Goal: Subscribe to service/newsletter

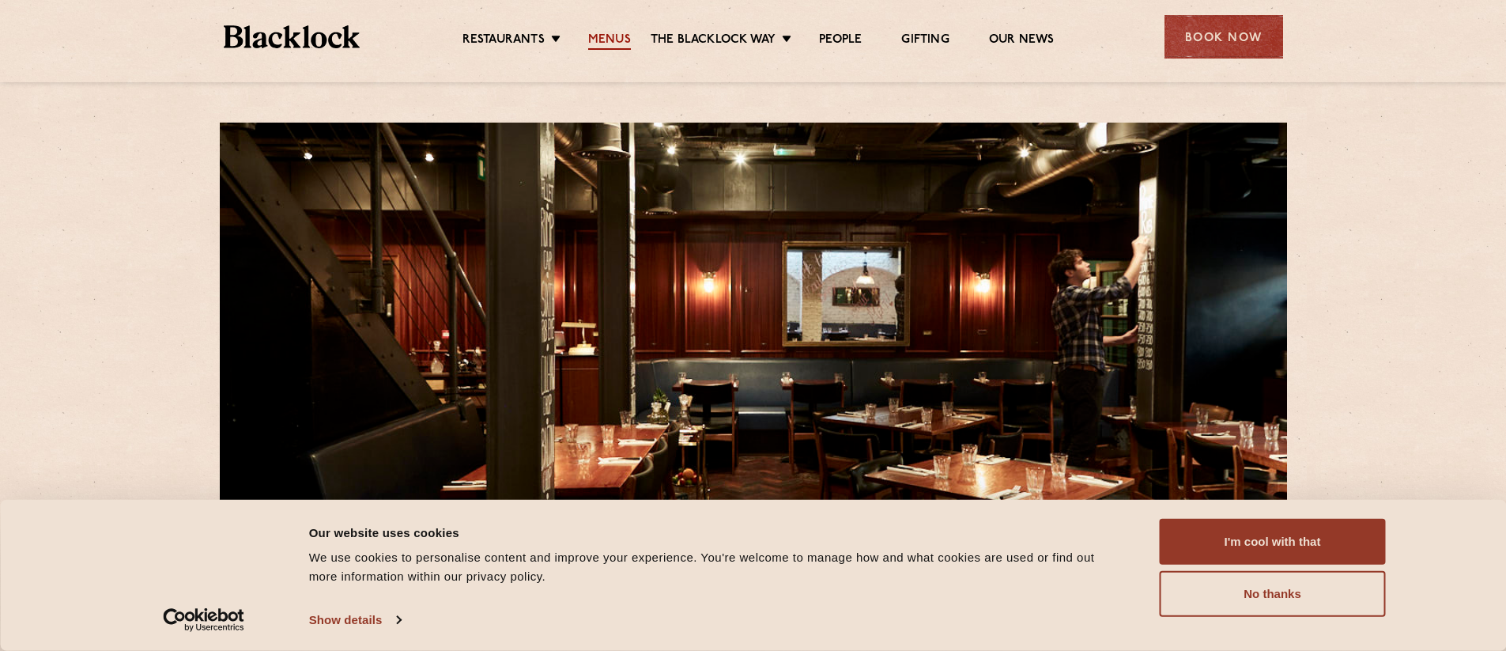
click at [615, 40] on link "Menus" at bounding box center [609, 40] width 43 height 17
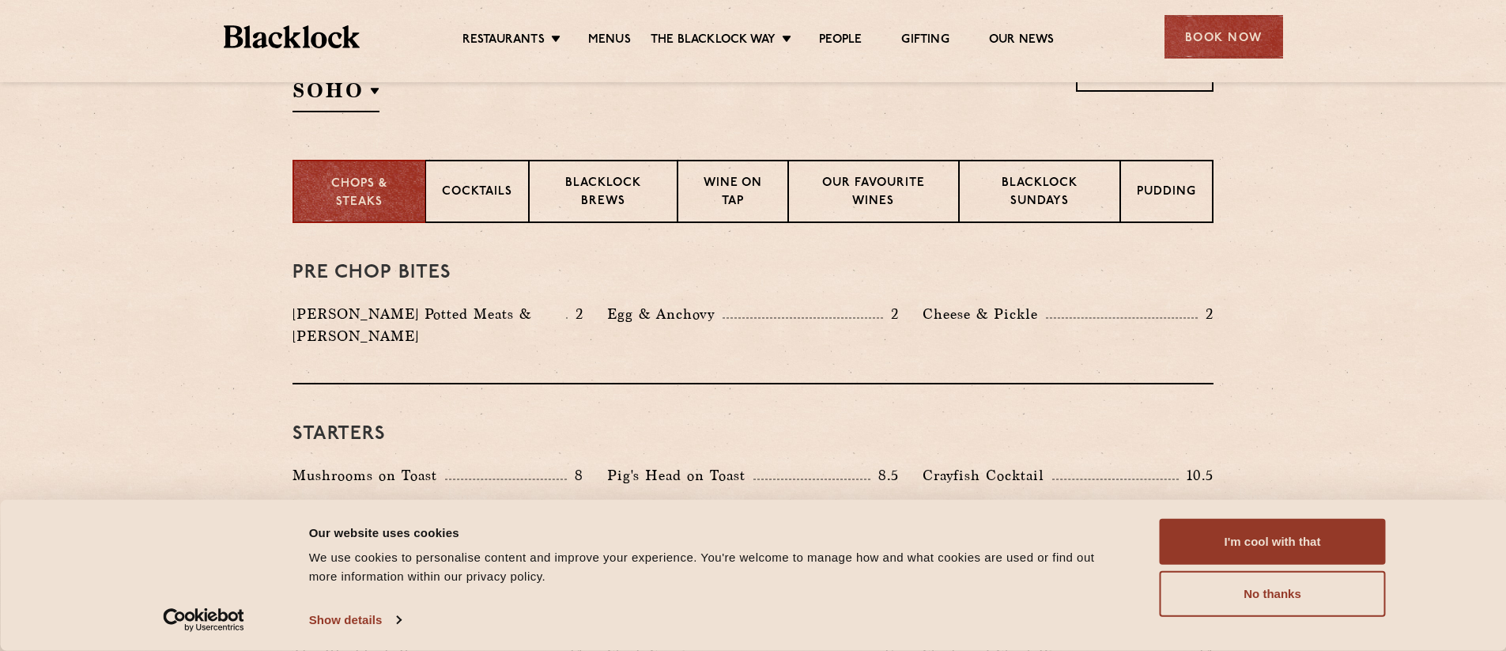
scroll to position [632, 0]
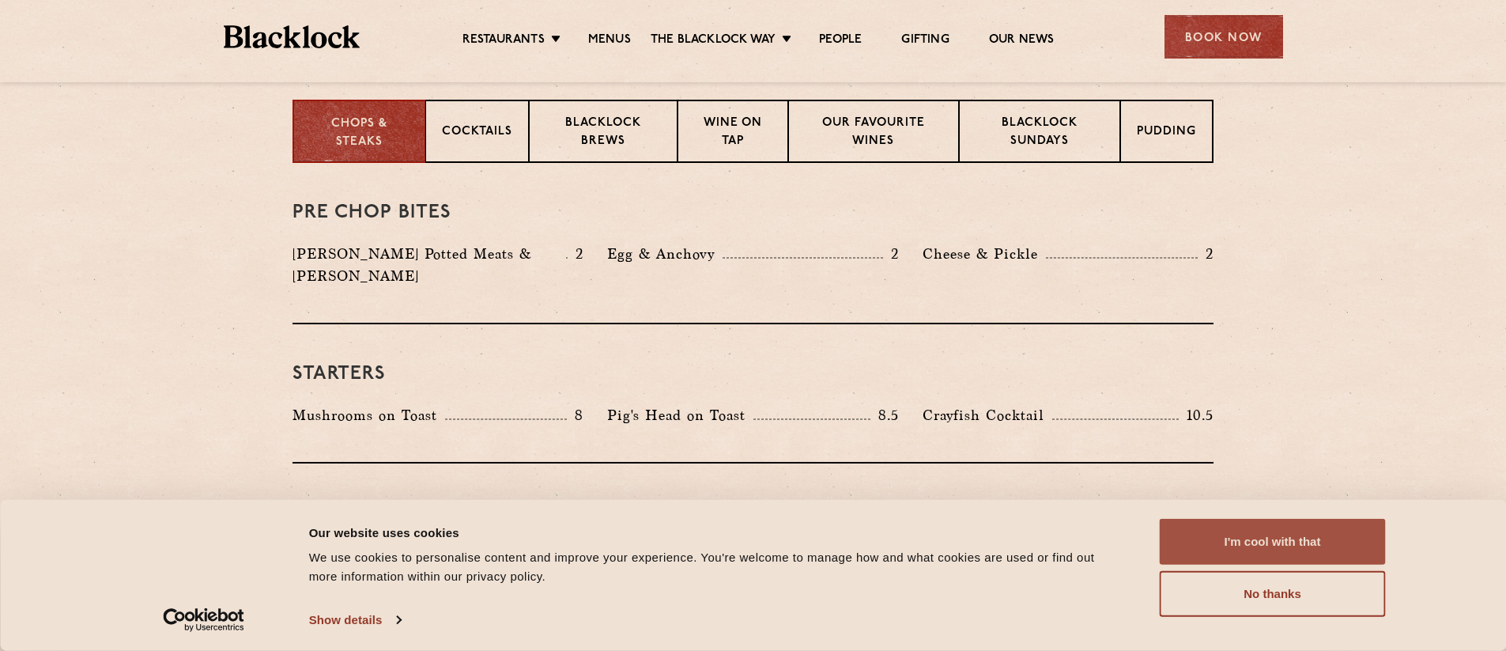
click at [1278, 542] on button "I'm cool with that" at bounding box center [1273, 542] width 226 height 46
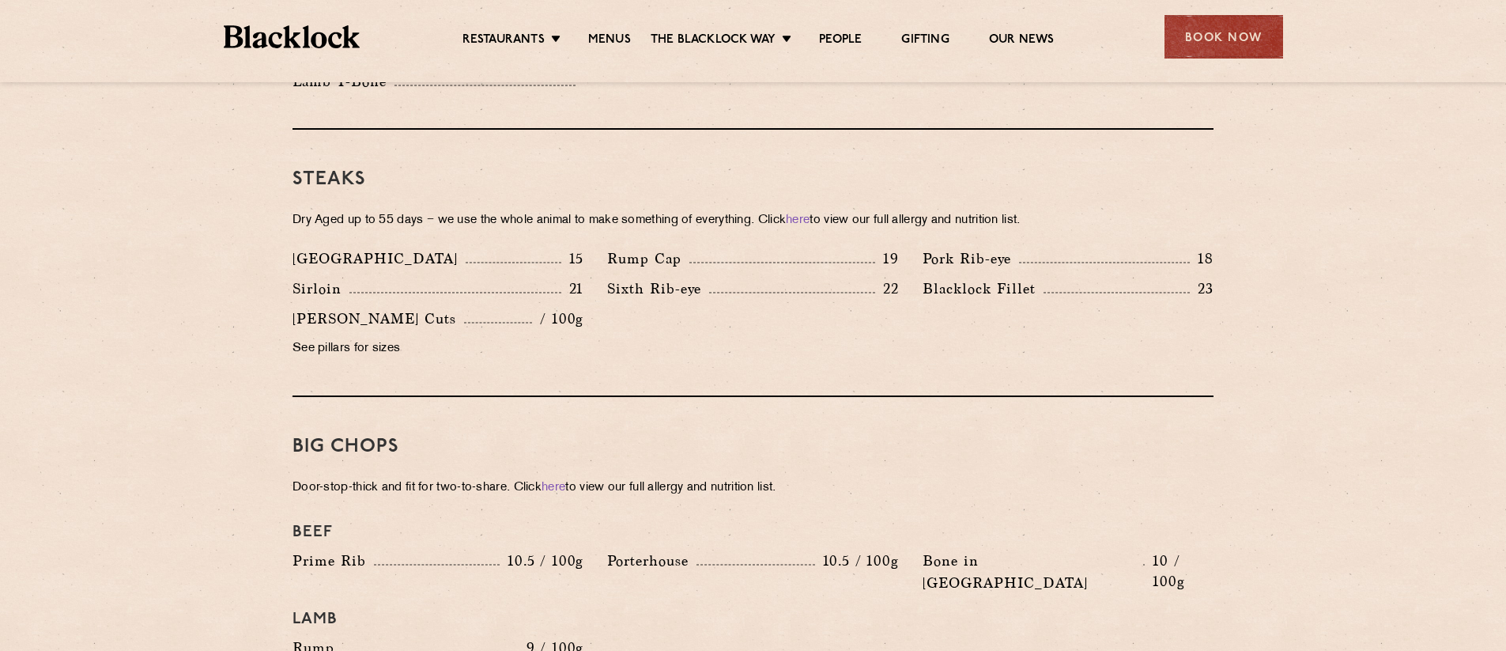
scroll to position [1423, 0]
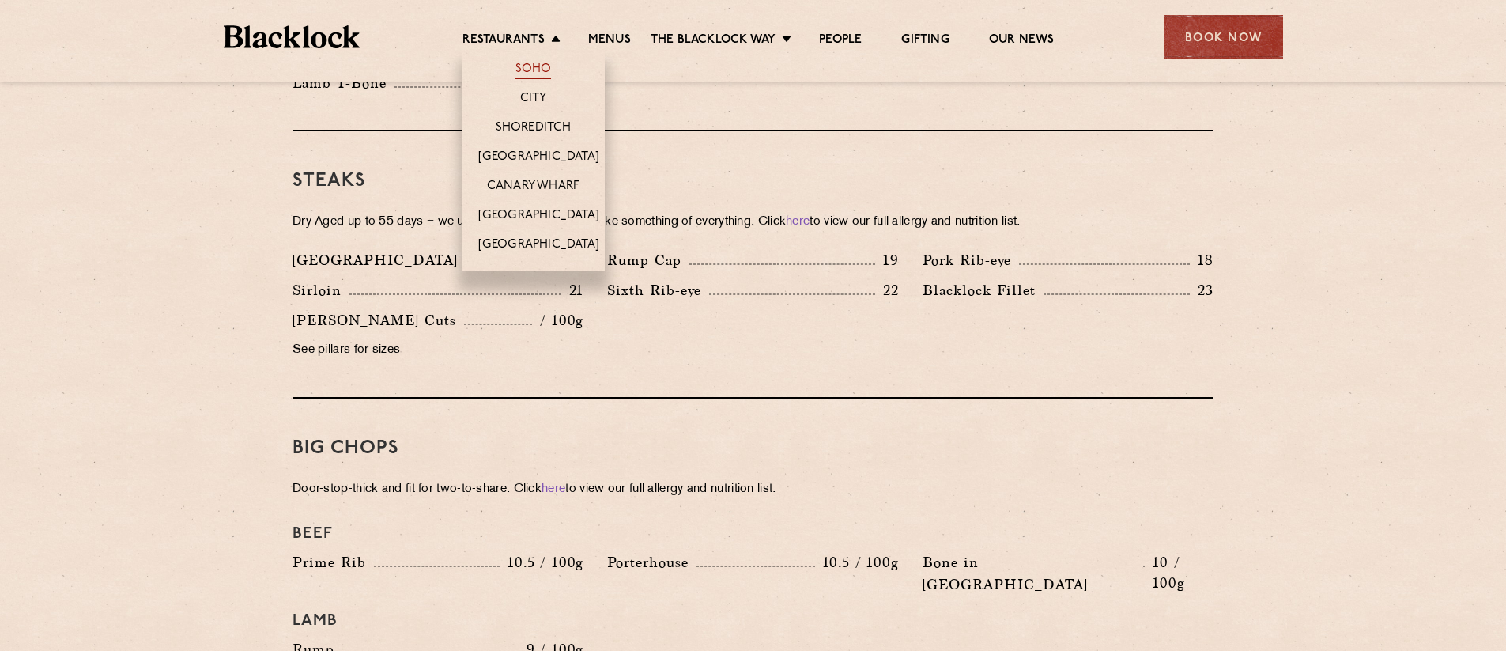
click at [541, 68] on link "Soho" at bounding box center [533, 70] width 36 height 17
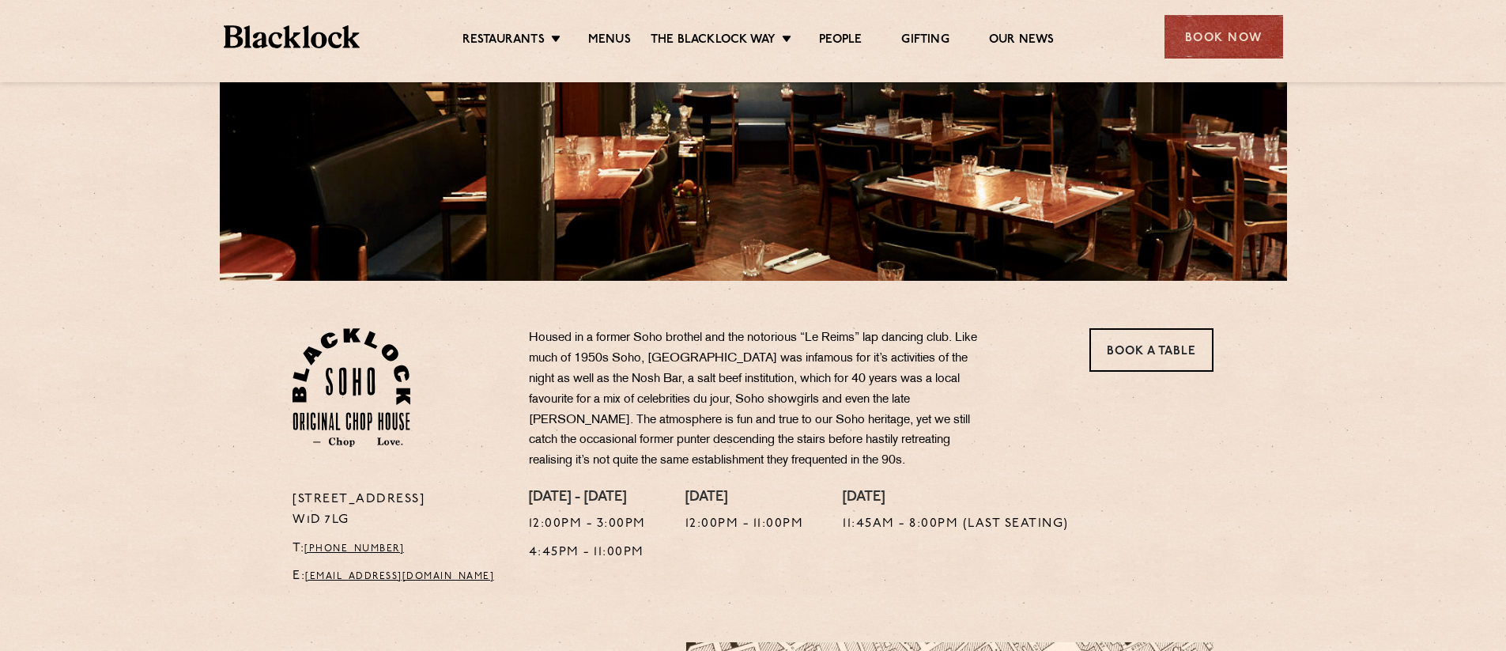
scroll to position [237, 0]
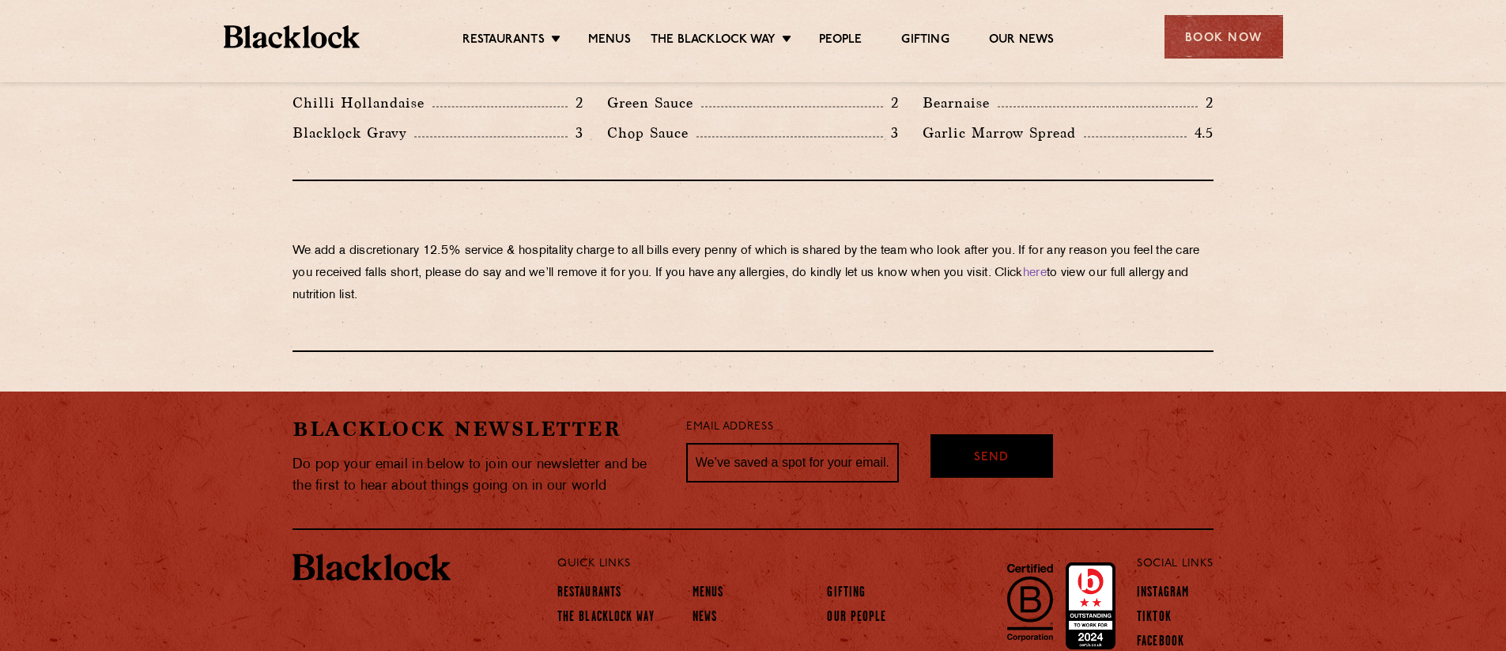
scroll to position [2758, 0]
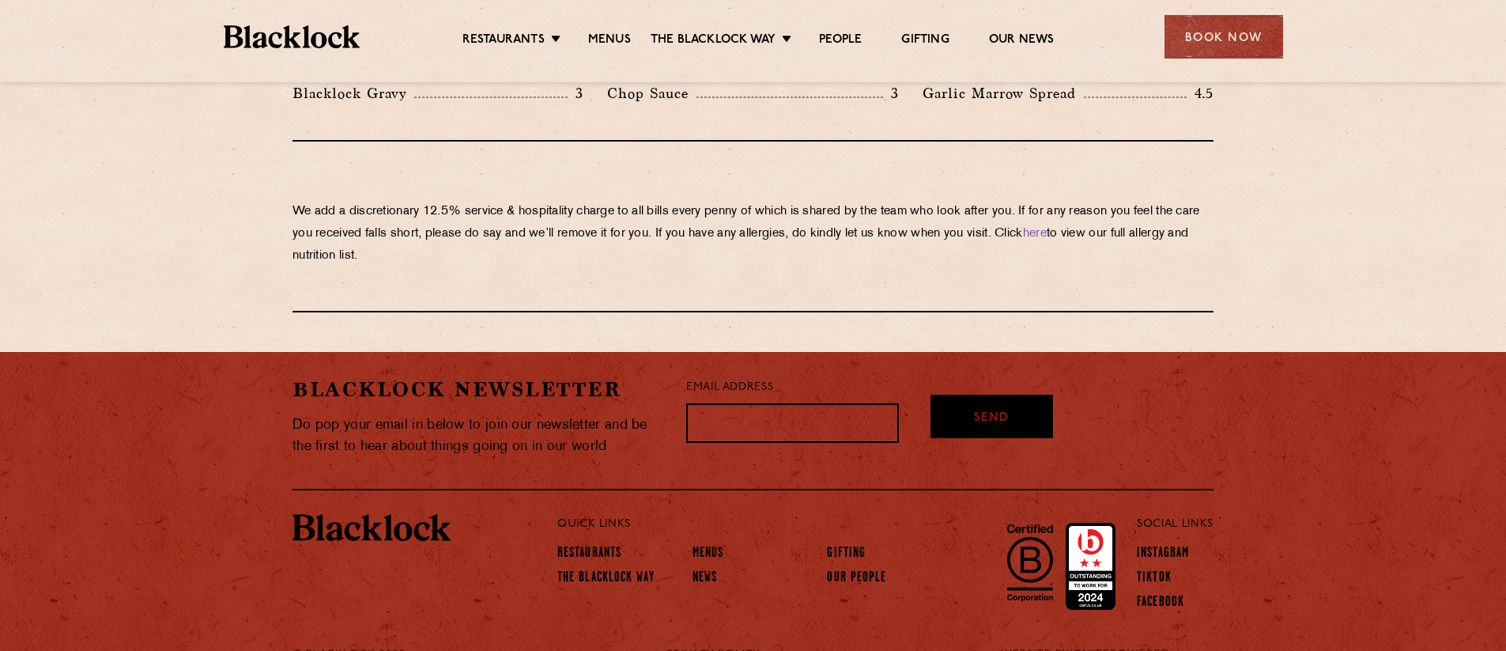
click at [838, 403] on input "text" at bounding box center [792, 423] width 213 height 40
type input "sqda@btinternet.com"
click at [991, 383] on span "Send" at bounding box center [991, 392] width 35 height 18
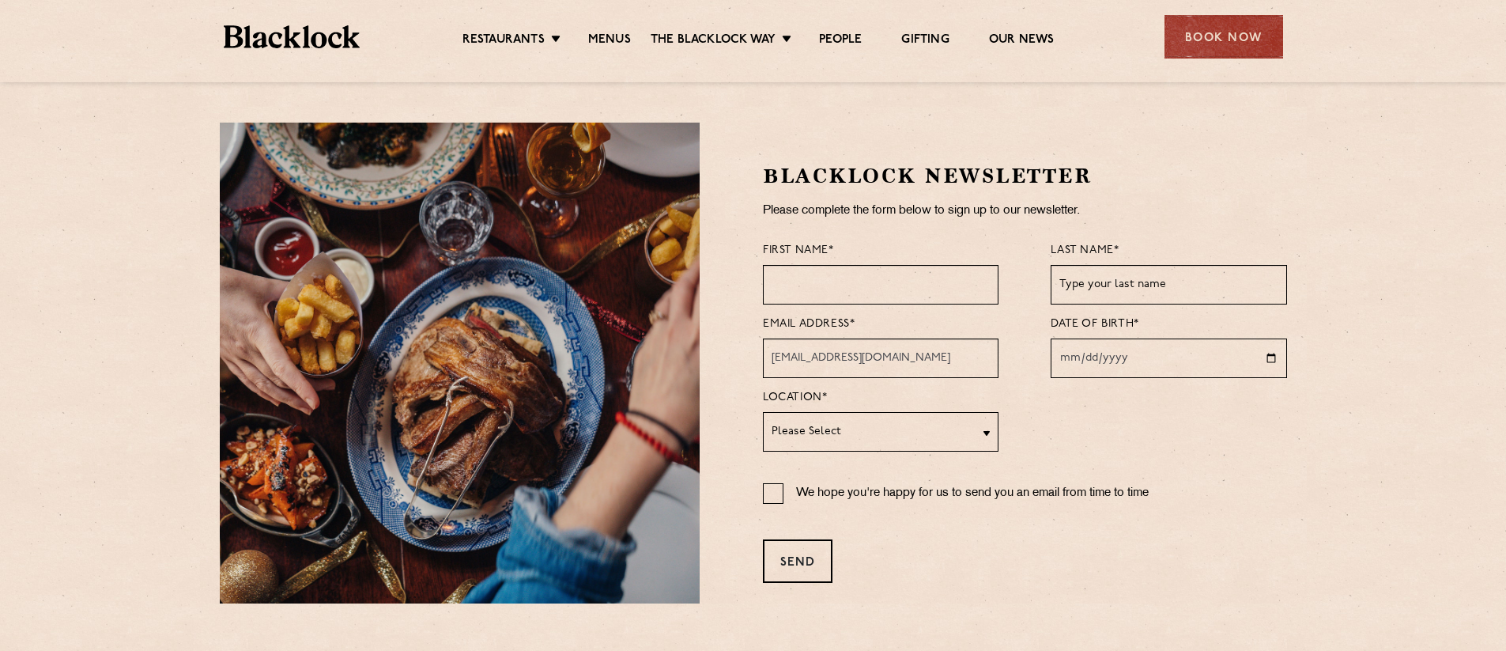
click at [890, 290] on input "text" at bounding box center [881, 285] width 236 height 40
type input "[PERSON_NAME]"
type input "Escudier"
click at [1157, 353] on input "date" at bounding box center [1168, 358] width 236 height 40
type input "[DATE]"
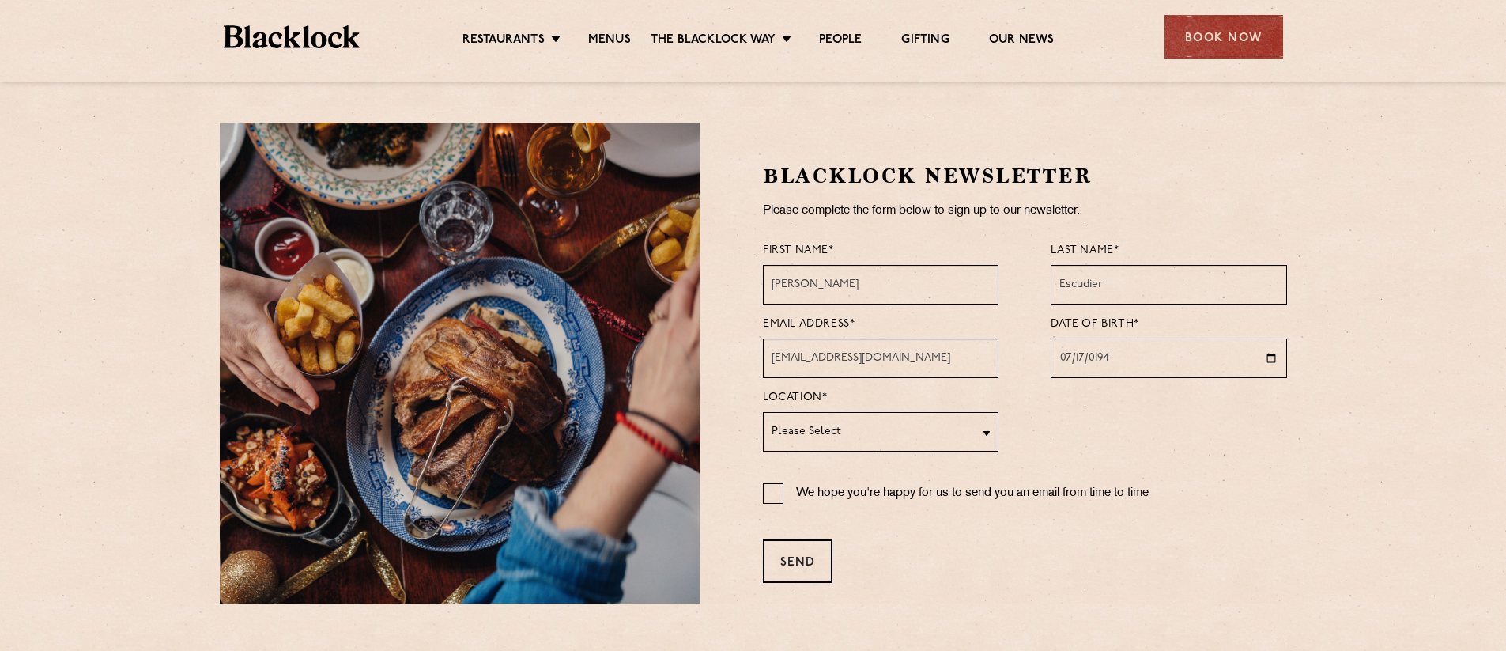
click at [986, 430] on select "Please Select [GEOGRAPHIC_DATA] [GEOGRAPHIC_DATA] [GEOGRAPHIC_DATA] [GEOGRAPHIC…" at bounding box center [881, 432] width 236 height 40
select select "Soho"
click at [763, 412] on select "Please Select [GEOGRAPHIC_DATA] [GEOGRAPHIC_DATA] [GEOGRAPHIC_DATA] [GEOGRAPHIC…" at bounding box center [881, 432] width 236 height 40
click at [776, 492] on input "We hope you're happy for us to send you an email from time to time" at bounding box center [773, 493] width 21 height 21
checkbox input "true"
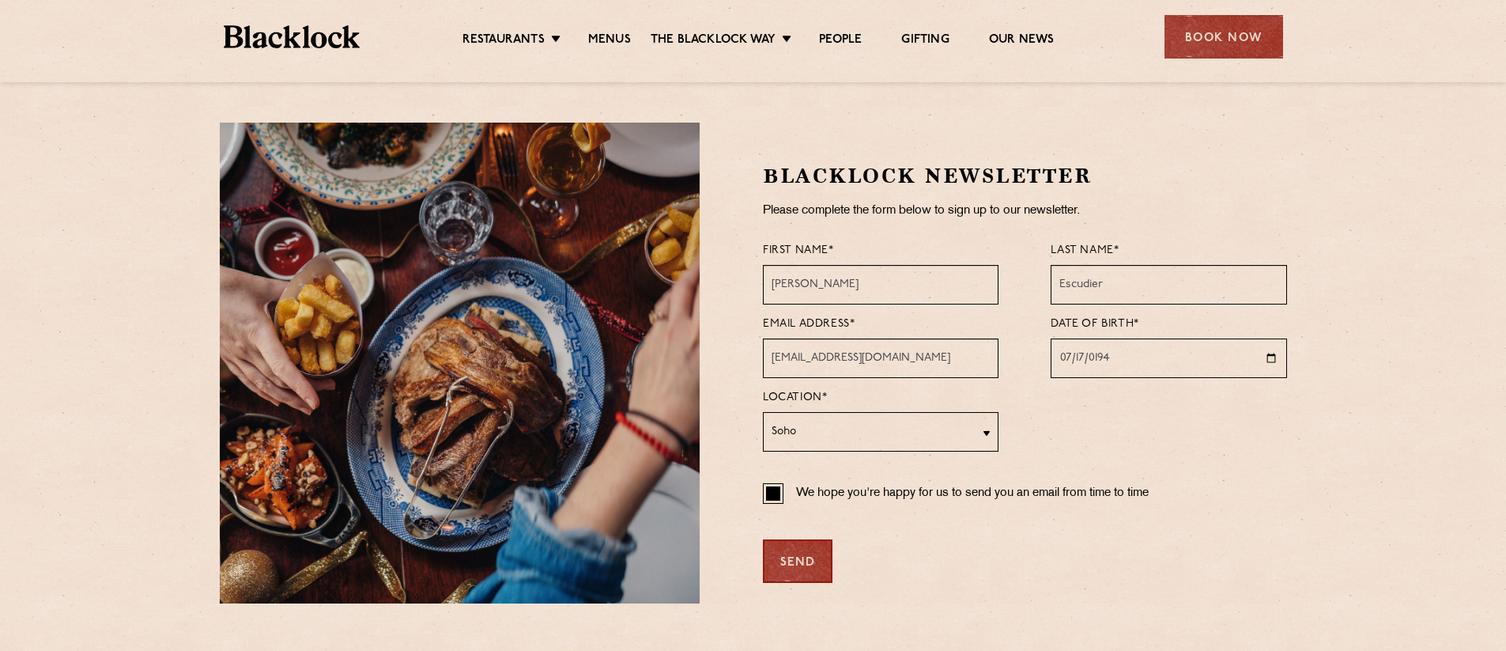
click at [790, 555] on div "Send" at bounding box center [798, 560] width 70 height 43
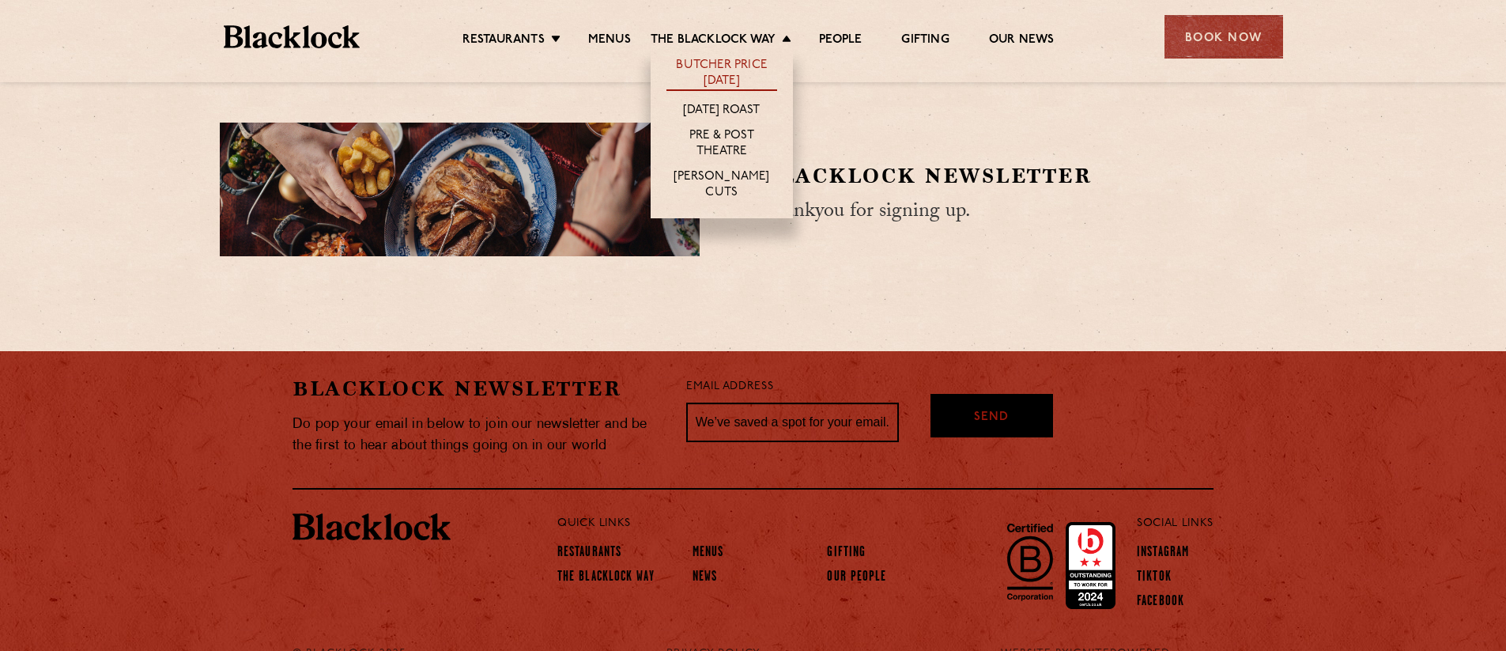
click at [734, 62] on link "Butcher Price [DATE]" at bounding box center [721, 74] width 111 height 33
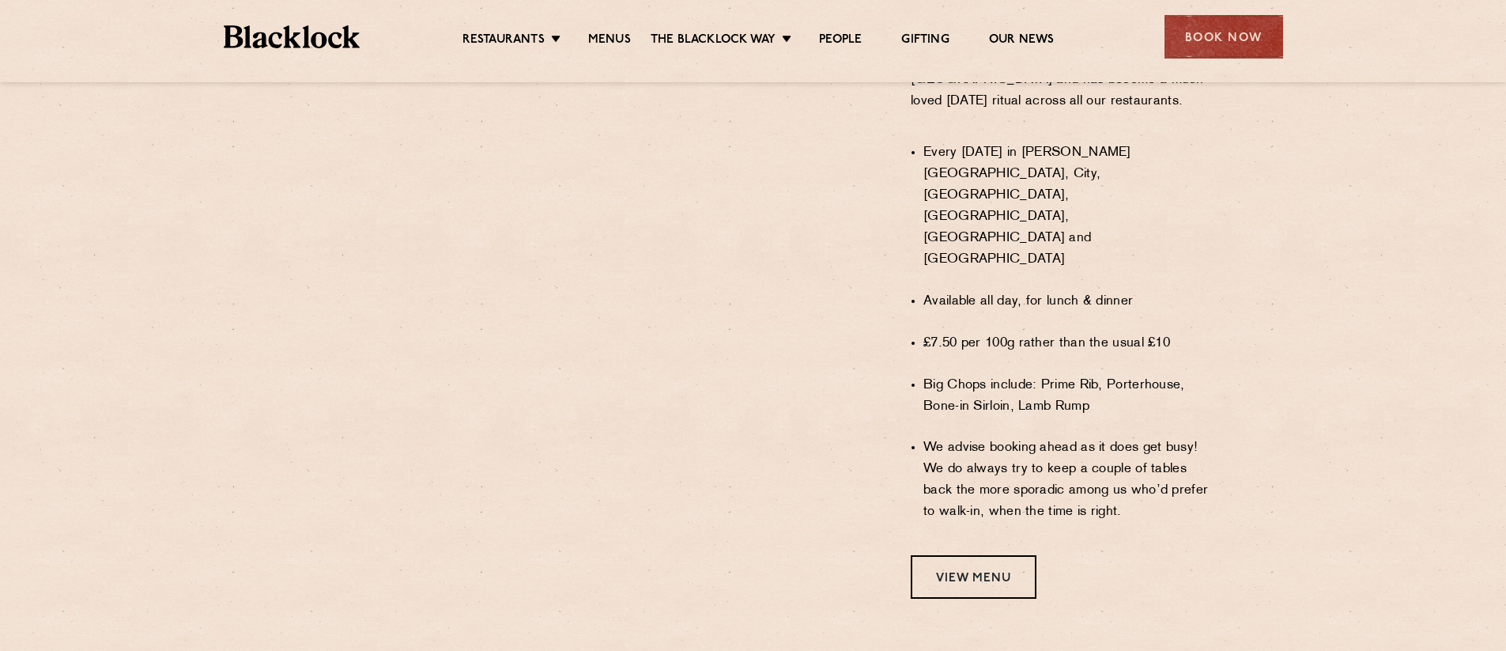
scroll to position [1107, 0]
